Goal: Task Accomplishment & Management: Manage account settings

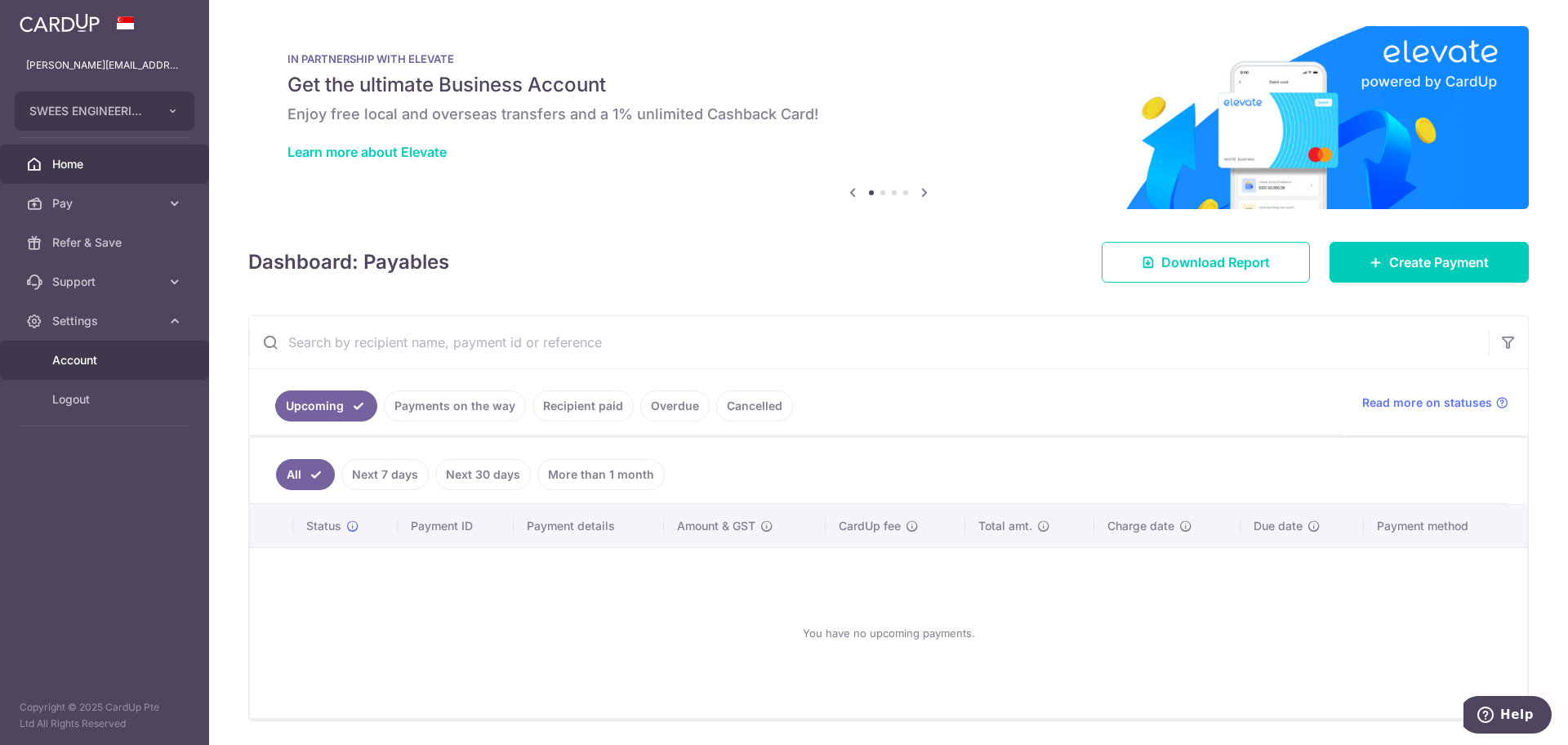
click at [71, 359] on span "Account" at bounding box center [106, 360] width 108 height 16
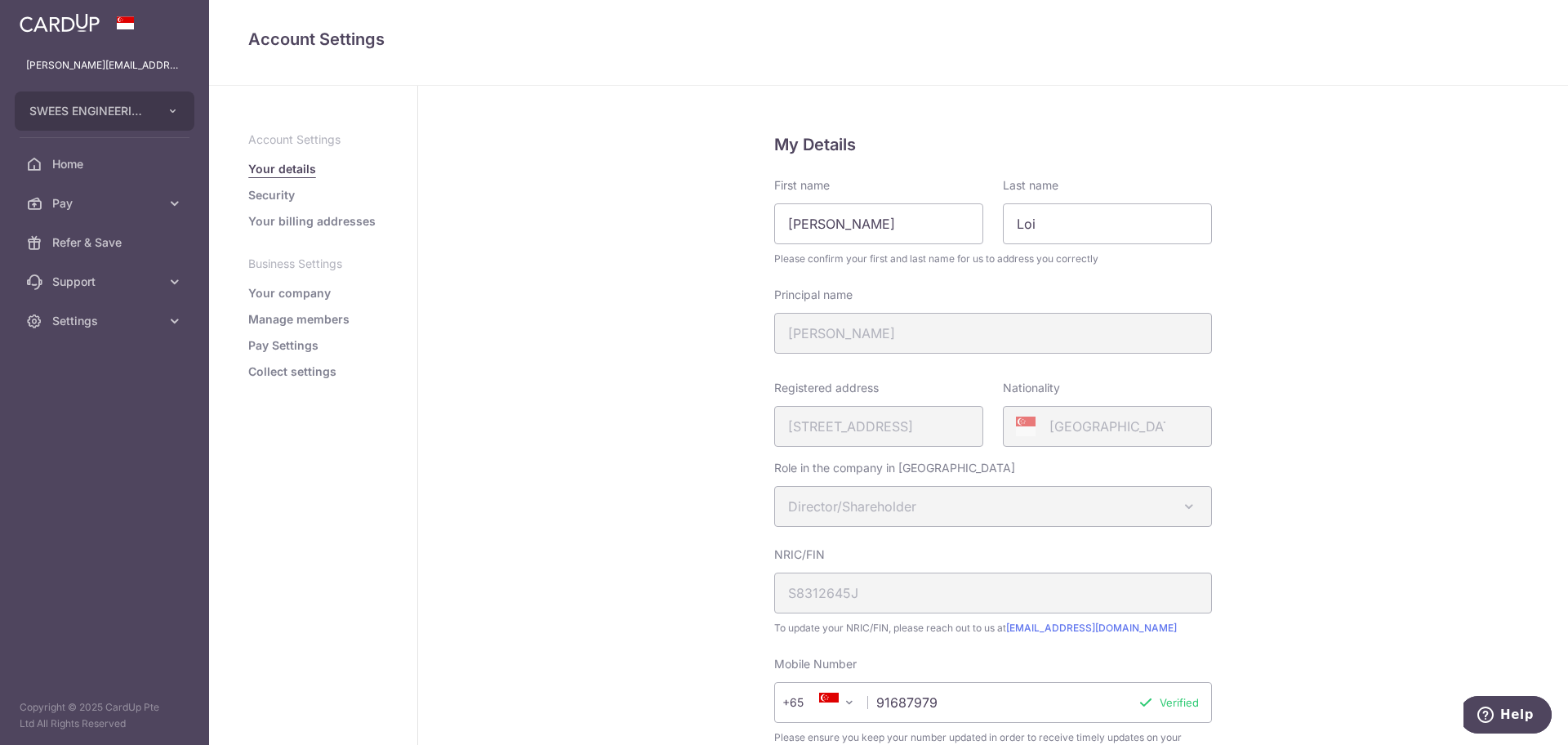
click at [308, 322] on link "Manage members" at bounding box center [299, 319] width 101 height 16
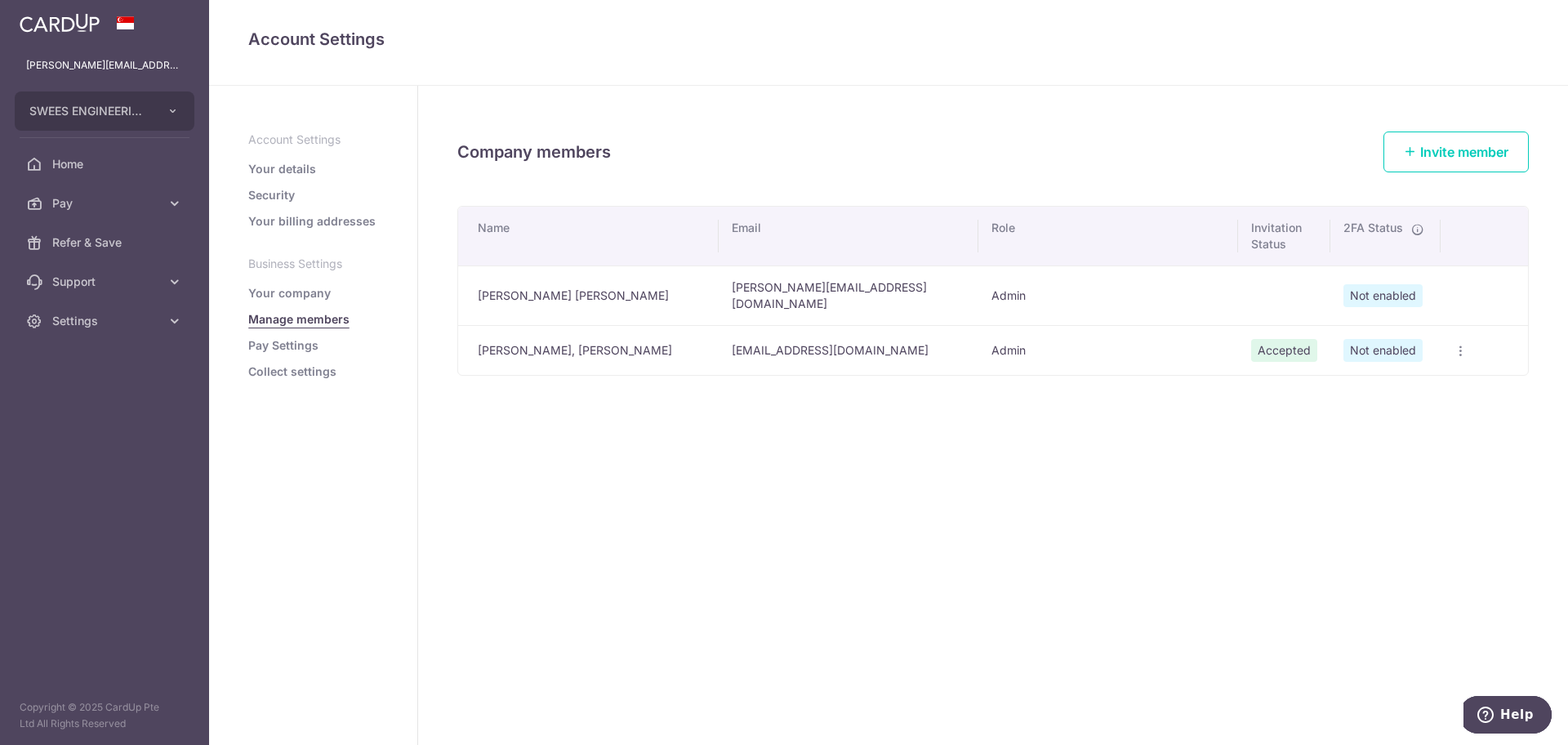
click at [1461, 344] on icon "button" at bounding box center [1459, 350] width 13 height 13
click at [1355, 385] on span "Edit Member" at bounding box center [1396, 388] width 112 height 19
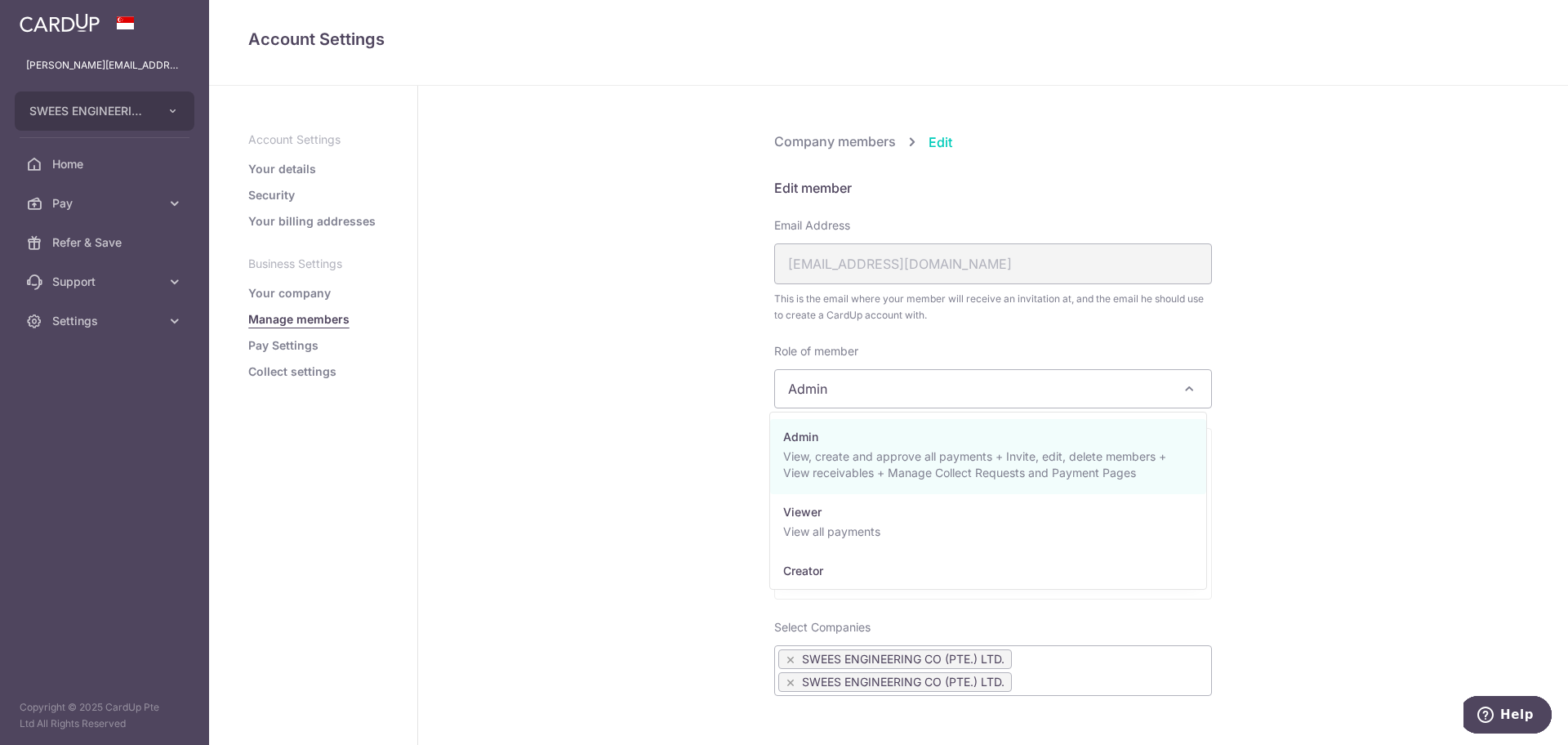
click at [878, 375] on span "Admin" at bounding box center [993, 389] width 436 height 38
select select "23444"
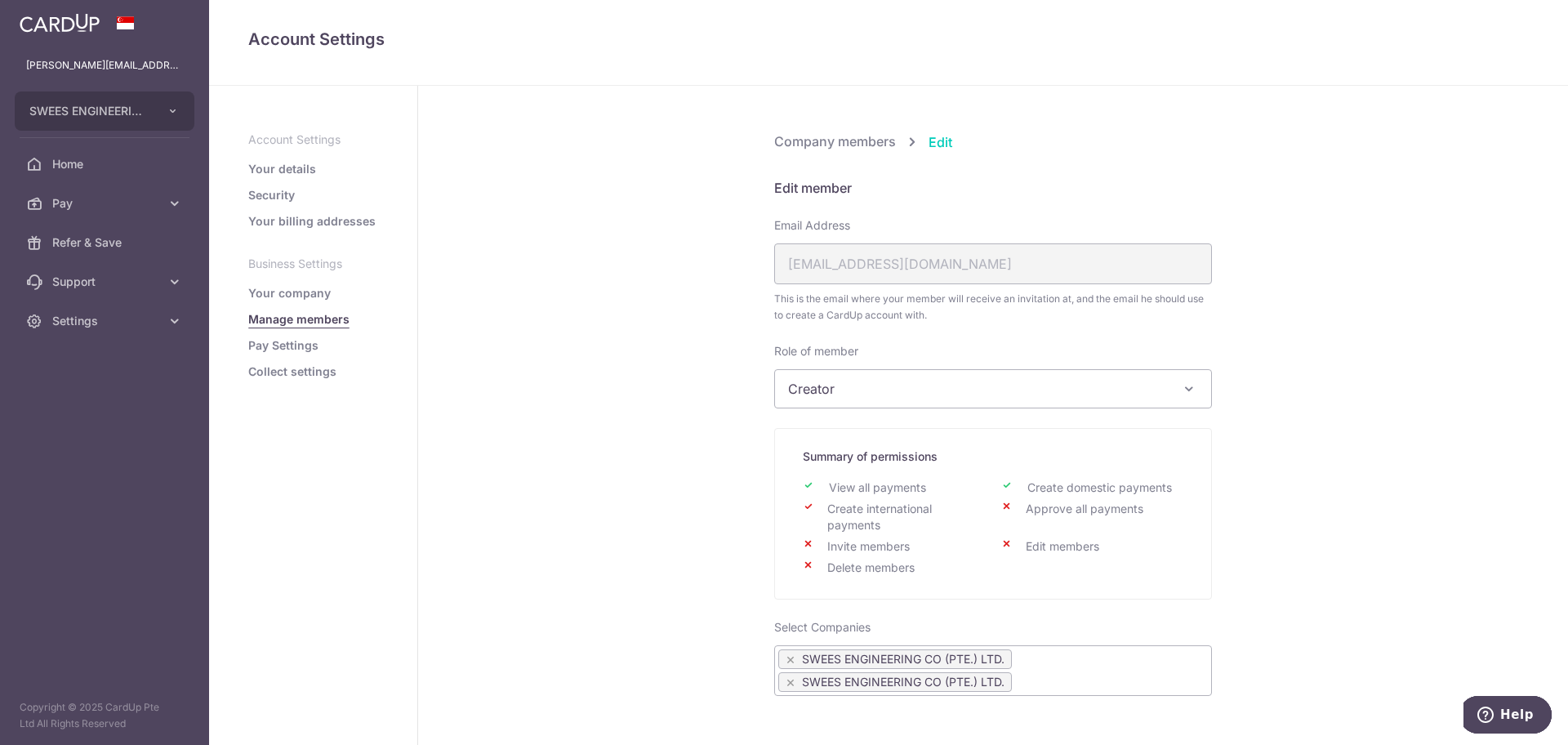
scroll to position [315, 0]
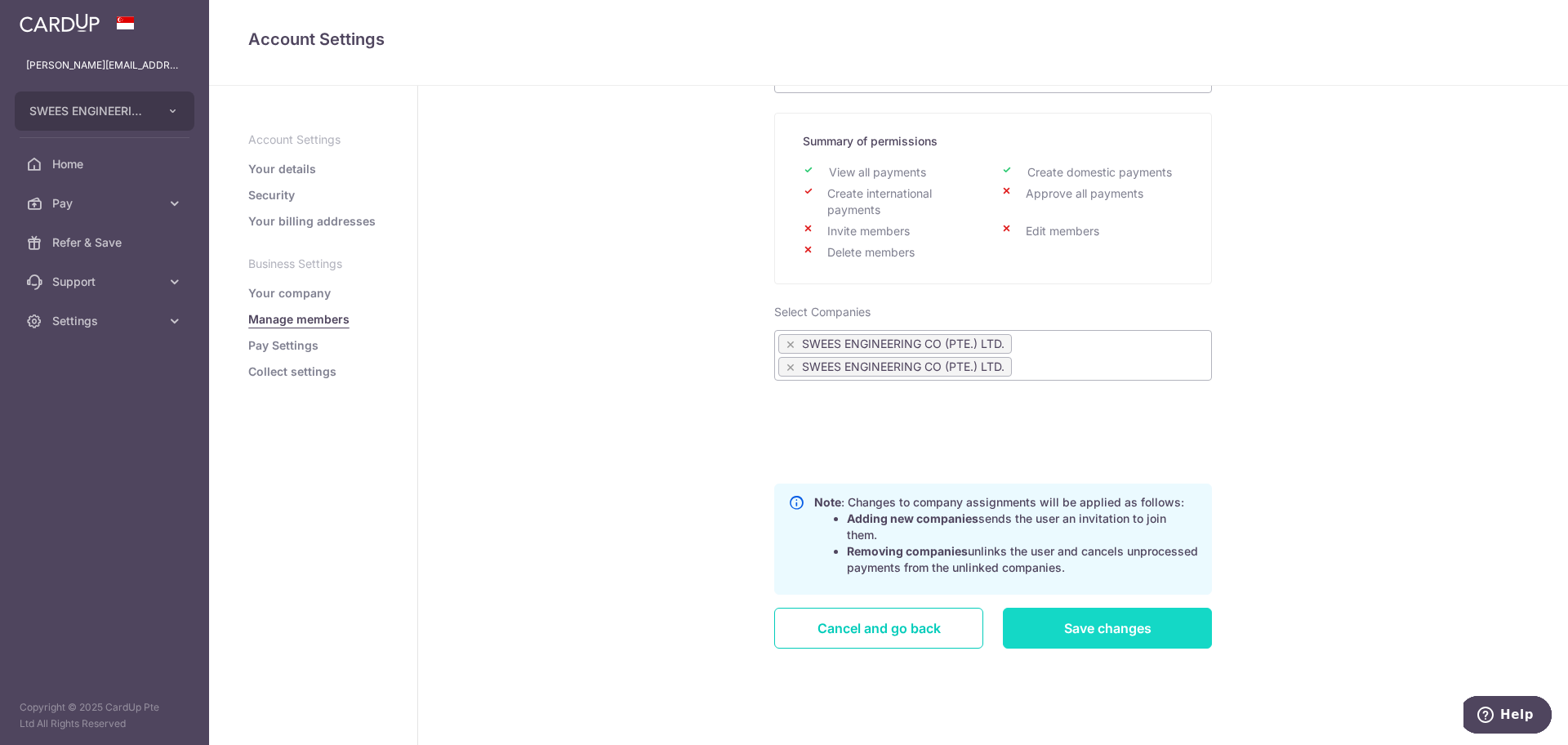
click at [1071, 628] on input "Save changes" at bounding box center [1107, 629] width 209 height 41
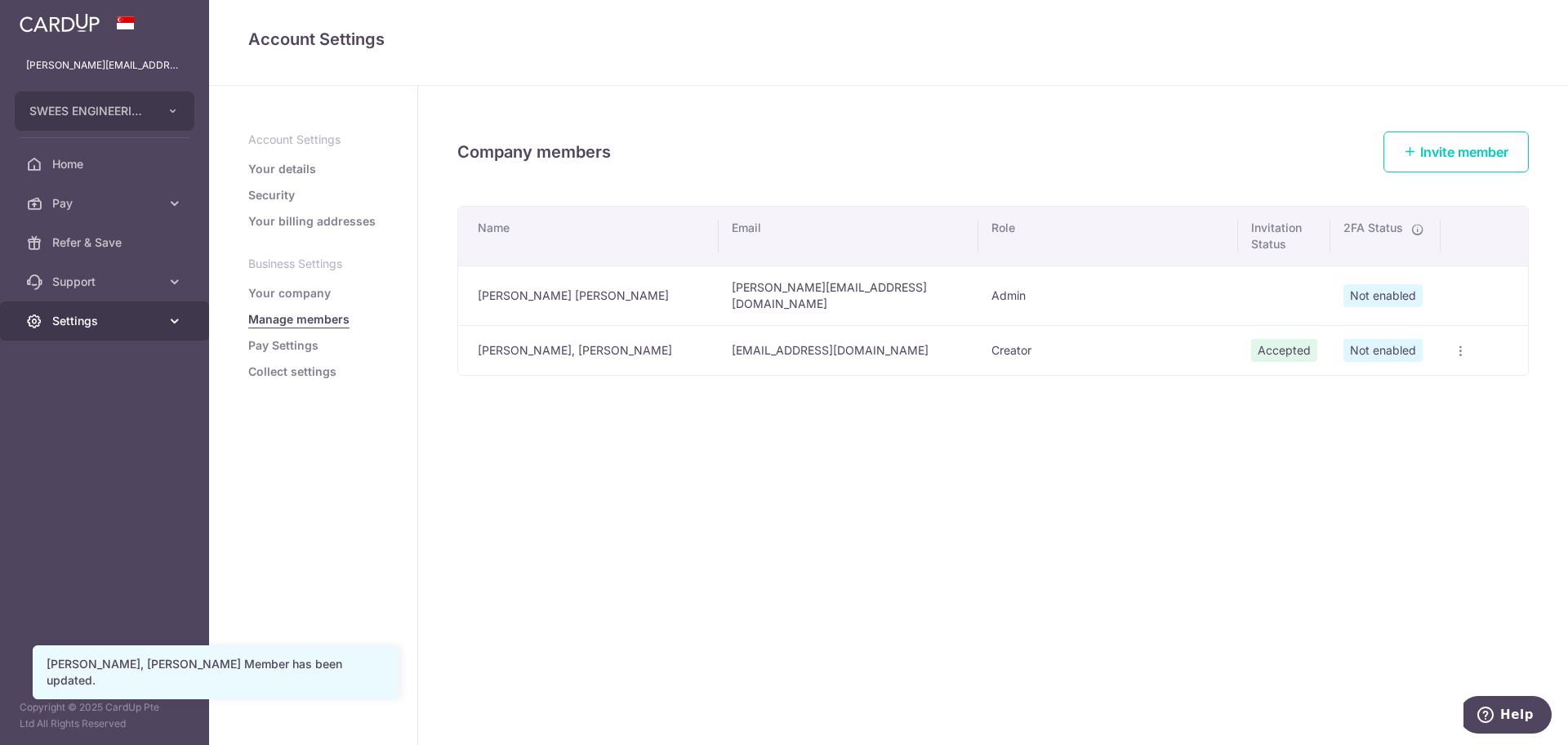
click at [80, 325] on span "Settings" at bounding box center [106, 321] width 108 height 16
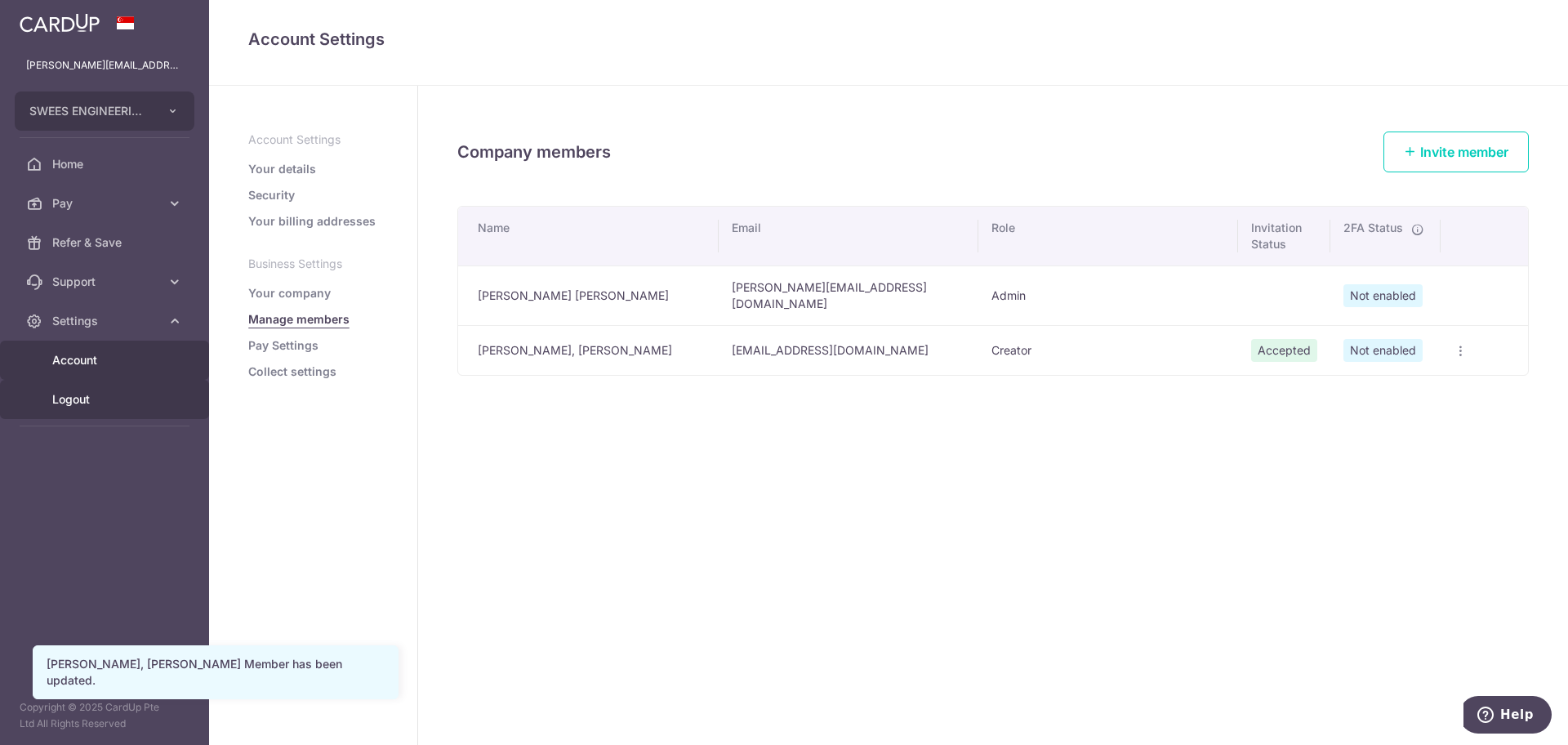
click at [87, 413] on link "Logout" at bounding box center [105, 400] width 209 height 39
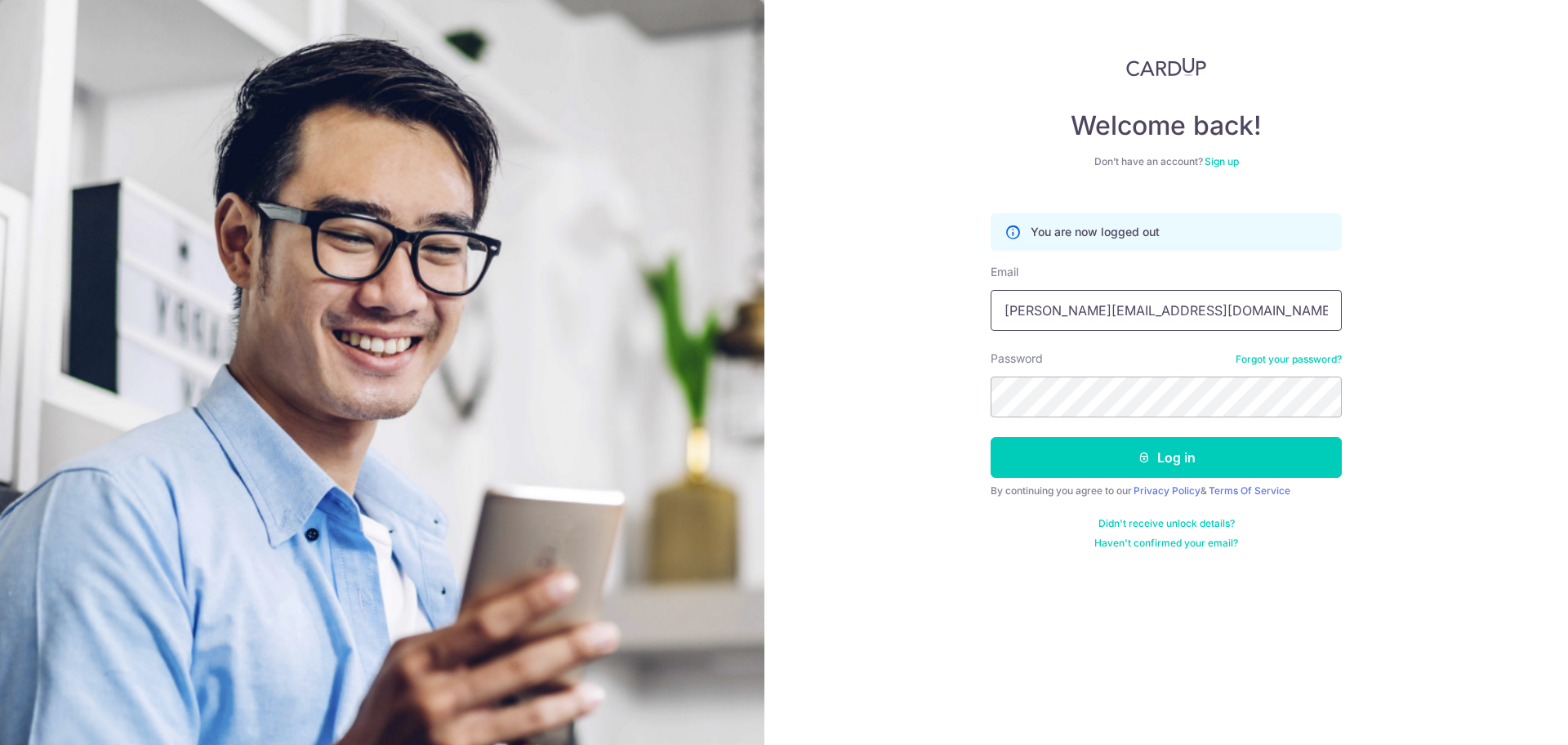
click at [1221, 307] on input "Darren@sweesengrg.com.sg" at bounding box center [1167, 310] width 351 height 41
type input "[EMAIL_ADDRESS][DOMAIN_NAME]"
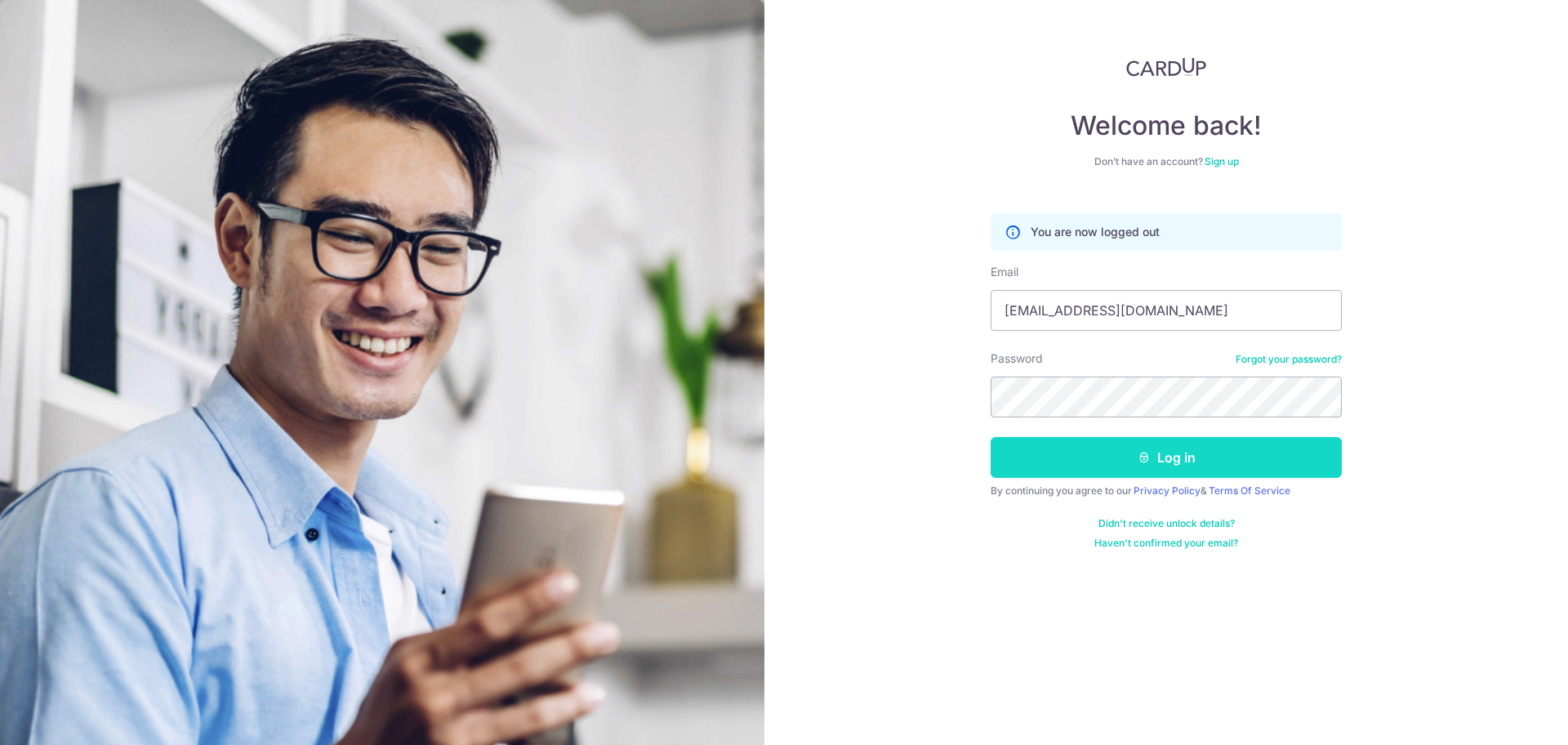
click at [1162, 458] on button "Log in" at bounding box center [1167, 458] width 351 height 41
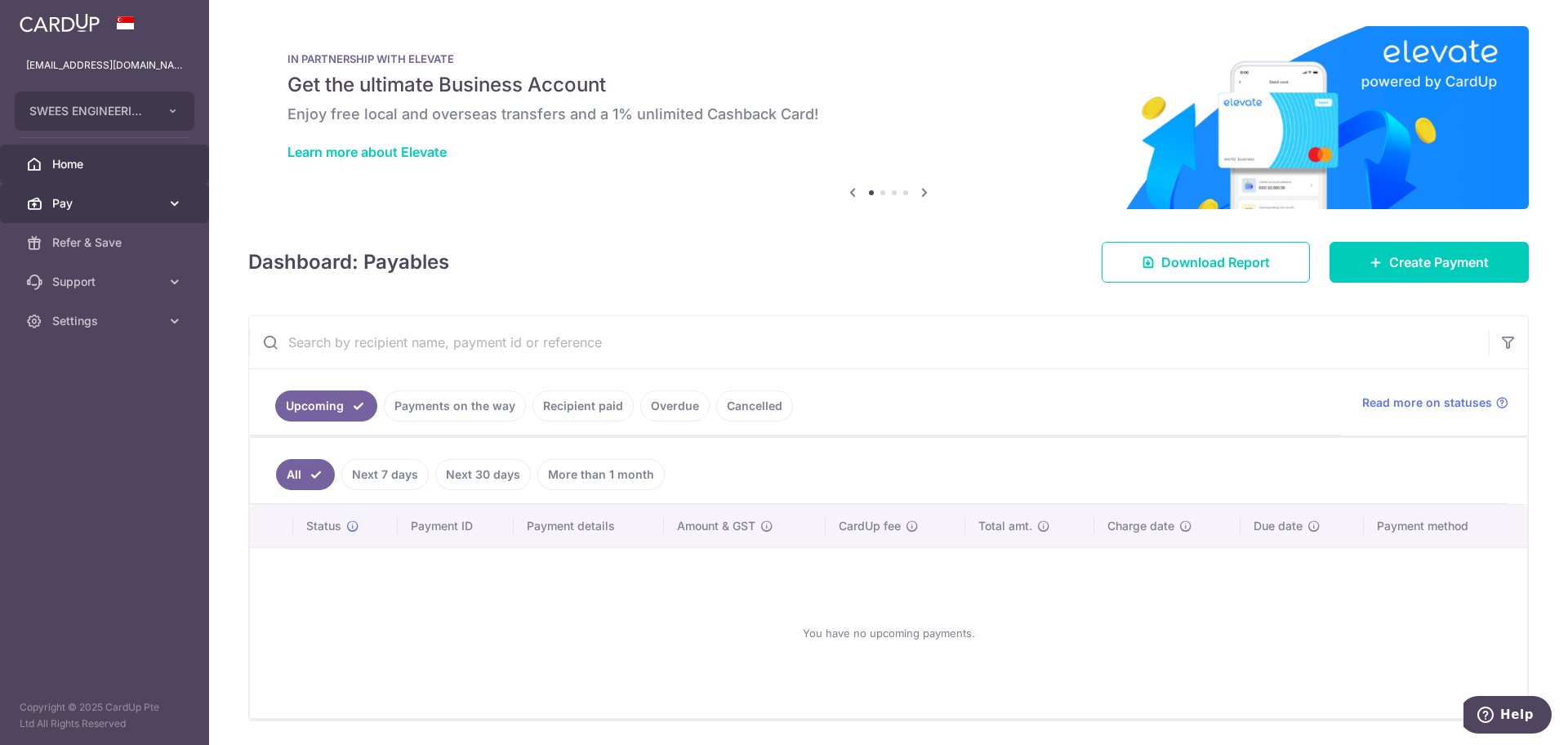
click at [87, 201] on span "Pay" at bounding box center [106, 203] width 108 height 16
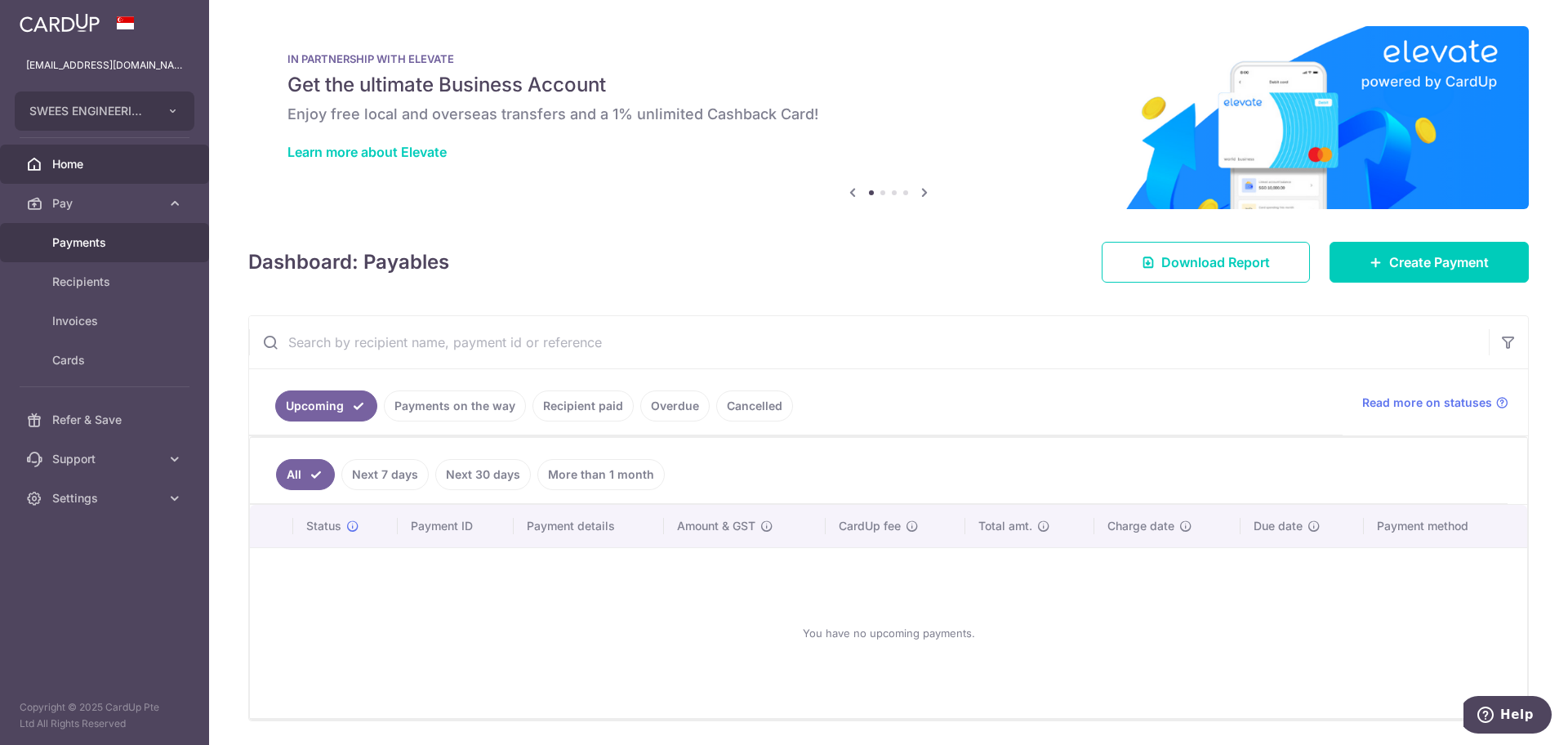
click at [72, 248] on span "Payments" at bounding box center [106, 243] width 108 height 16
